Goal: Task Accomplishment & Management: Use online tool/utility

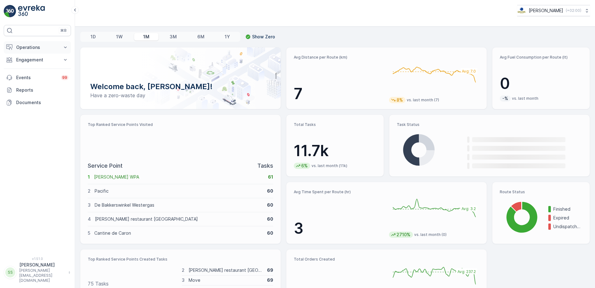
click at [28, 45] on p "Operations" at bounding box center [37, 47] width 42 height 6
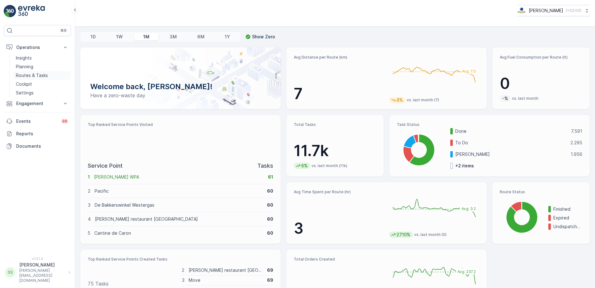
click at [28, 74] on p "Routes & Tasks" at bounding box center [32, 75] width 32 height 6
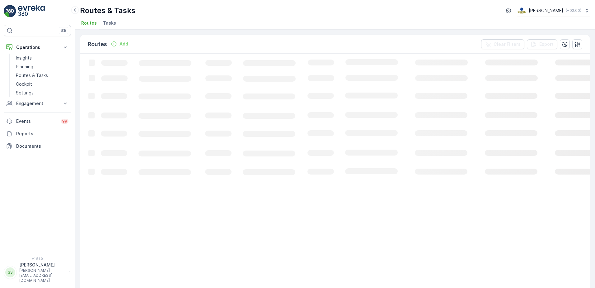
click at [108, 23] on span "Tasks" at bounding box center [109, 23] width 13 height 6
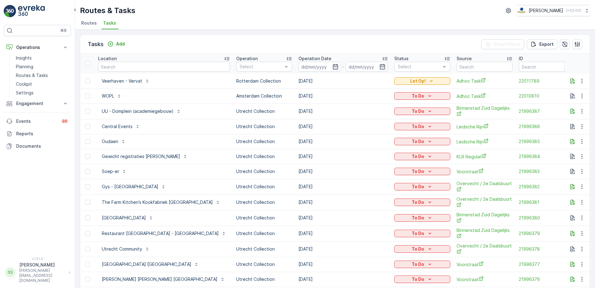
click at [126, 67] on input "text" at bounding box center [164, 67] width 132 height 10
type input "wopl"
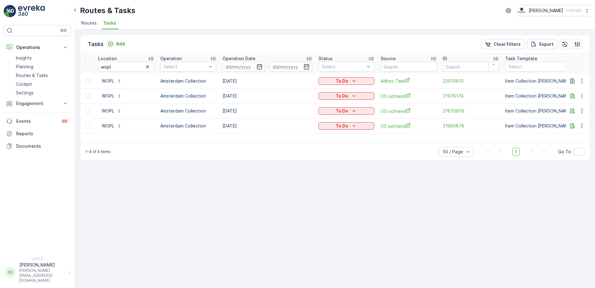
click at [144, 23] on ul "Routes Tasks" at bounding box center [332, 24] width 505 height 11
click at [230, 79] on td "[DATE]" at bounding box center [268, 80] width 96 height 15
click at [249, 164] on div "Tasks Add Clear Filters Export Location wopl Operation Select Operation Date - …" at bounding box center [335, 159] width 520 height 258
click at [571, 97] on icon "button" at bounding box center [573, 95] width 5 height 5
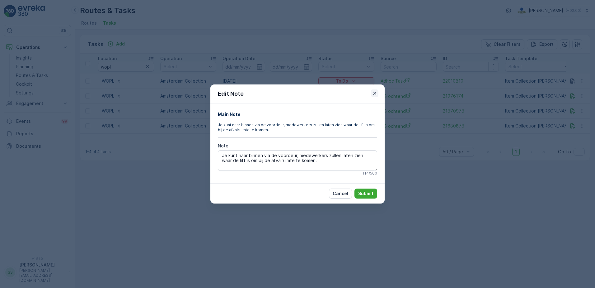
click at [375, 94] on icon "button" at bounding box center [375, 93] width 6 height 6
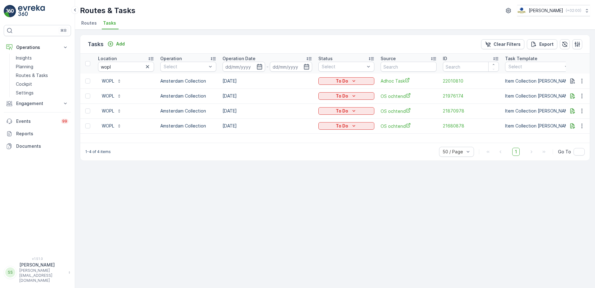
click at [259, 152] on div "1-4 of 4 items 50 / Page 1 Go To" at bounding box center [335, 152] width 510 height 18
click at [262, 208] on div "Tasks Add Clear Filters Export Location wopl Operation Select Operation Date - …" at bounding box center [335, 159] width 520 height 258
click at [227, 125] on td "[DATE]" at bounding box center [268, 125] width 96 height 15
click at [267, 219] on div "Tasks Add Clear Filters Export Location wopl Operation Select Operation Date - …" at bounding box center [335, 159] width 520 height 258
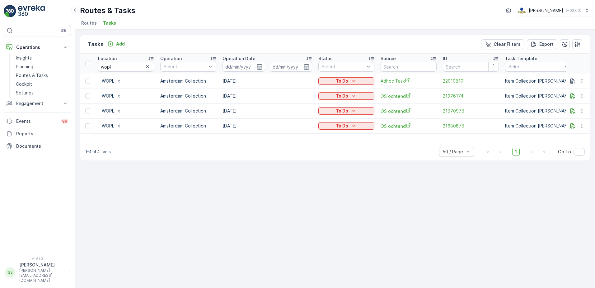
click at [452, 126] on span "21680878" at bounding box center [471, 126] width 56 height 6
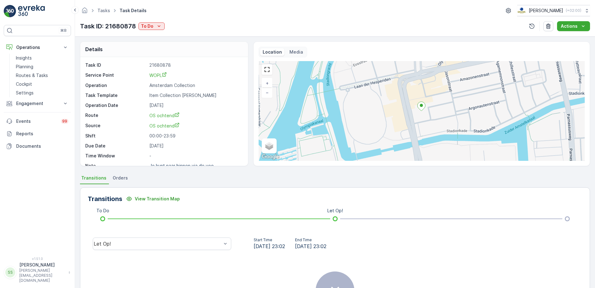
click at [225, 173] on ul "Transitions Orders" at bounding box center [335, 178] width 510 height 11
click at [232, 173] on div "Details Task ID 21680878 Service Point WOPL Operation Amsterdam Collection Task…" at bounding box center [335, 161] width 520 height 251
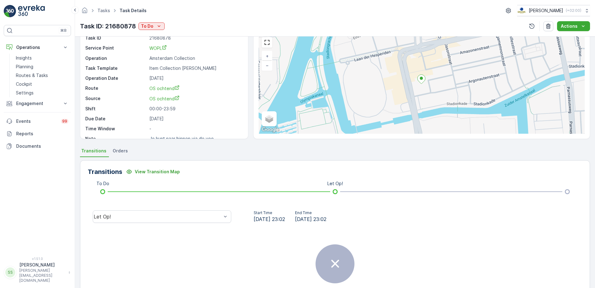
scroll to position [74, 0]
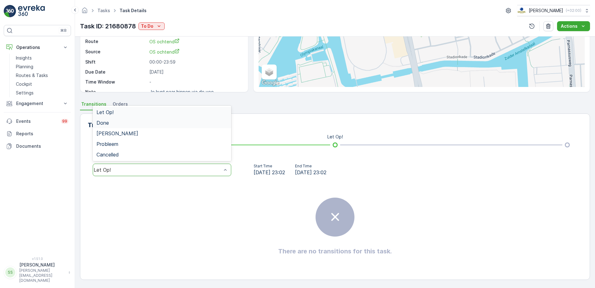
click at [104, 125] on span "Done" at bounding box center [103, 123] width 12 height 6
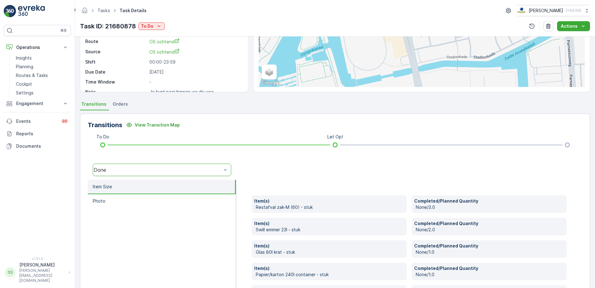
click at [186, 186] on li "Item Size" at bounding box center [162, 187] width 148 height 14
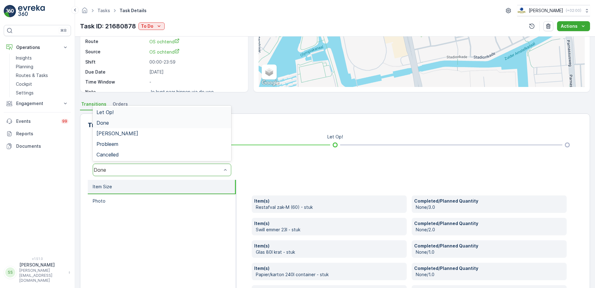
click at [124, 166] on div "Done" at bounding box center [162, 169] width 139 height 12
click at [109, 129] on div "[PERSON_NAME]" at bounding box center [162, 133] width 139 height 11
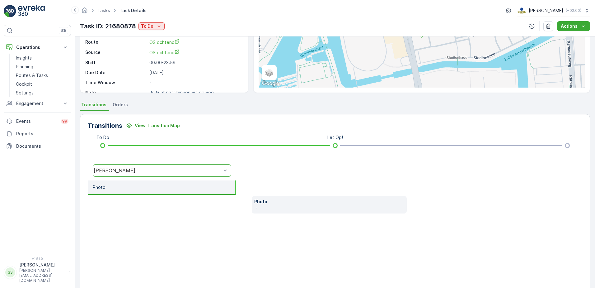
scroll to position [43, 0]
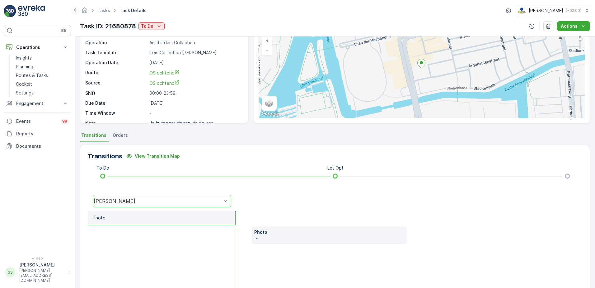
click at [135, 201] on div "[PERSON_NAME]" at bounding box center [158, 201] width 128 height 6
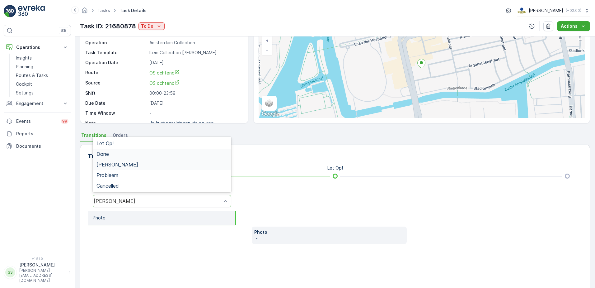
click at [104, 154] on span "Done" at bounding box center [103, 154] width 12 height 6
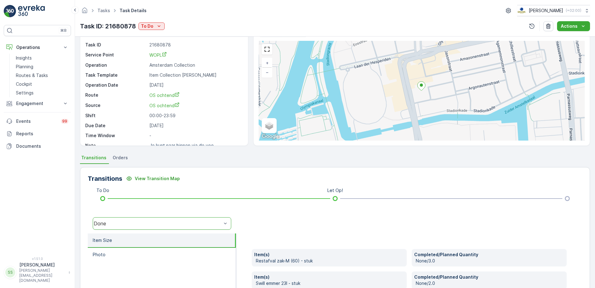
scroll to position [0, 0]
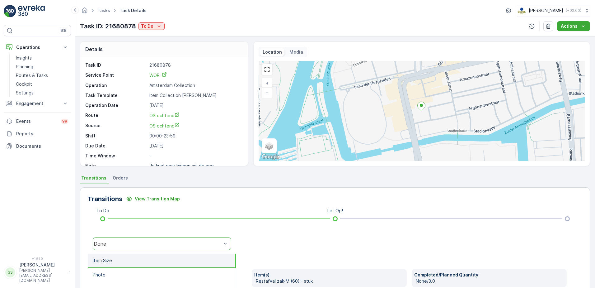
click at [246, 178] on ul "Transitions Orders" at bounding box center [335, 178] width 510 height 11
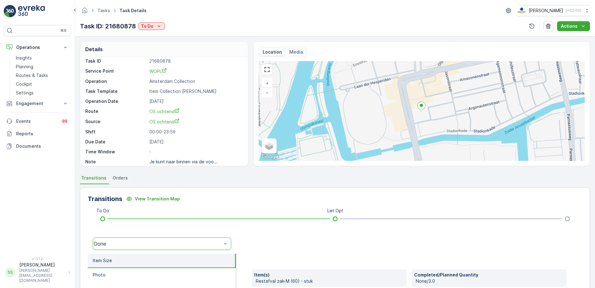
scroll to position [8, 0]
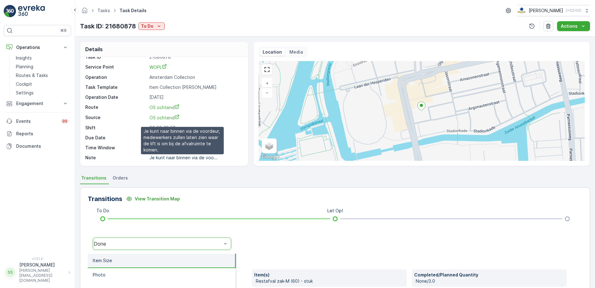
click at [179, 159] on p "Je kunt naar binnen via de voo..." at bounding box center [183, 157] width 68 height 5
click at [304, 168] on div "Details Task ID 21680878 Service Point WOPL Operation Amsterdam Collection Task…" at bounding box center [335, 161] width 520 height 251
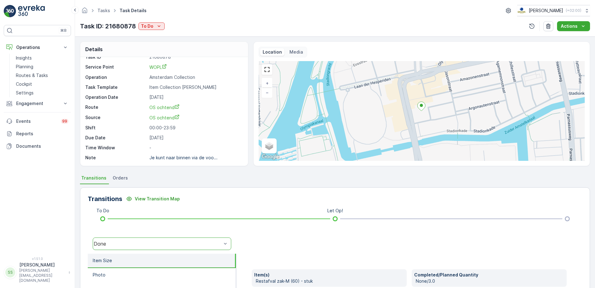
click at [224, 25] on div "Task ID: 21680878 To Do Actions" at bounding box center [335, 26] width 510 height 10
